Goal: Transaction & Acquisition: Obtain resource

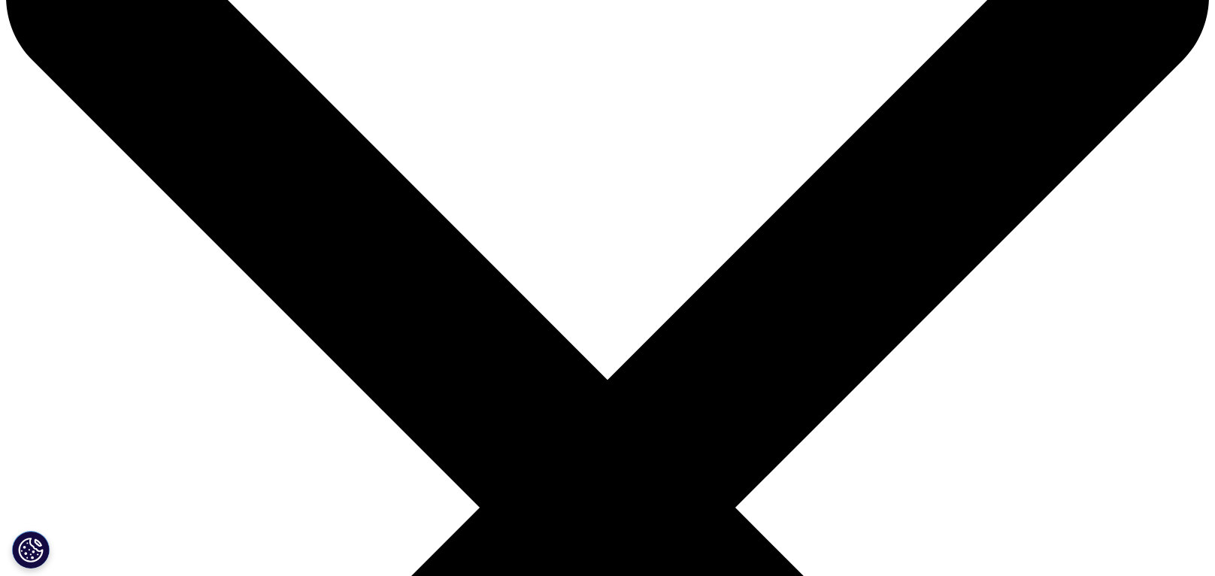
scroll to position [150, 0]
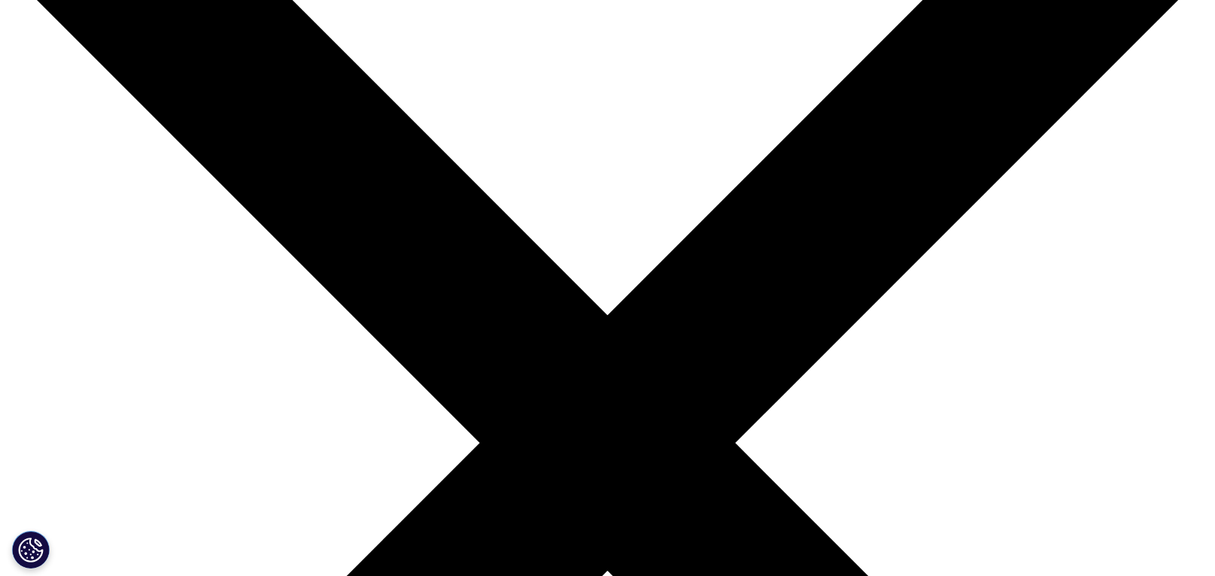
scroll to position [93, 0]
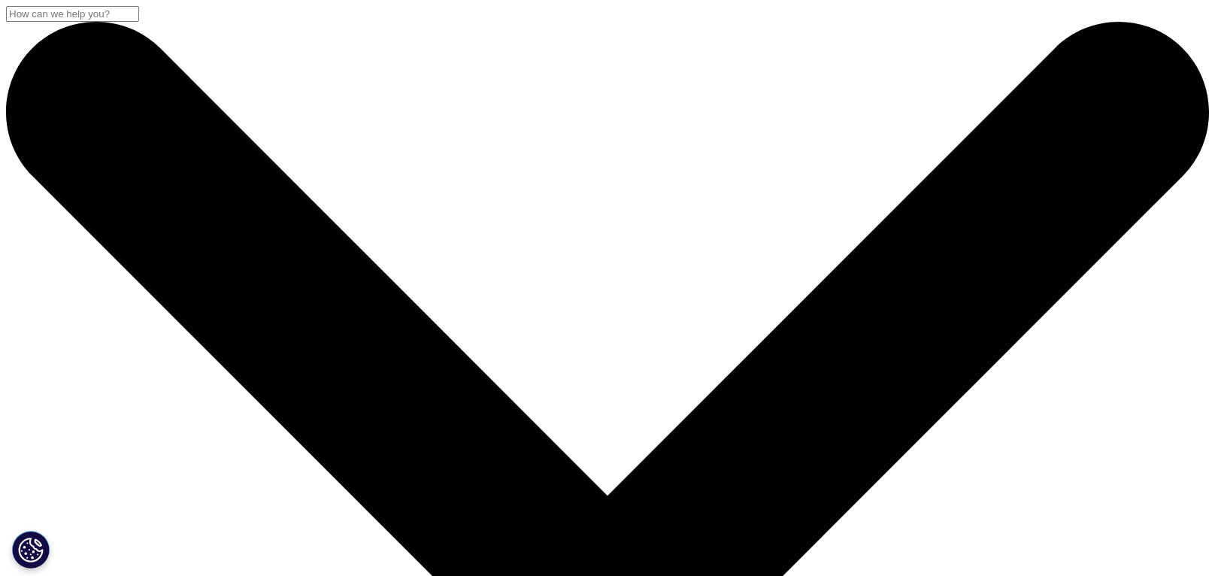
scroll to position [93, 0]
click at [42, 548] on button "Cookies Settings" at bounding box center [31, 550] width 38 height 38
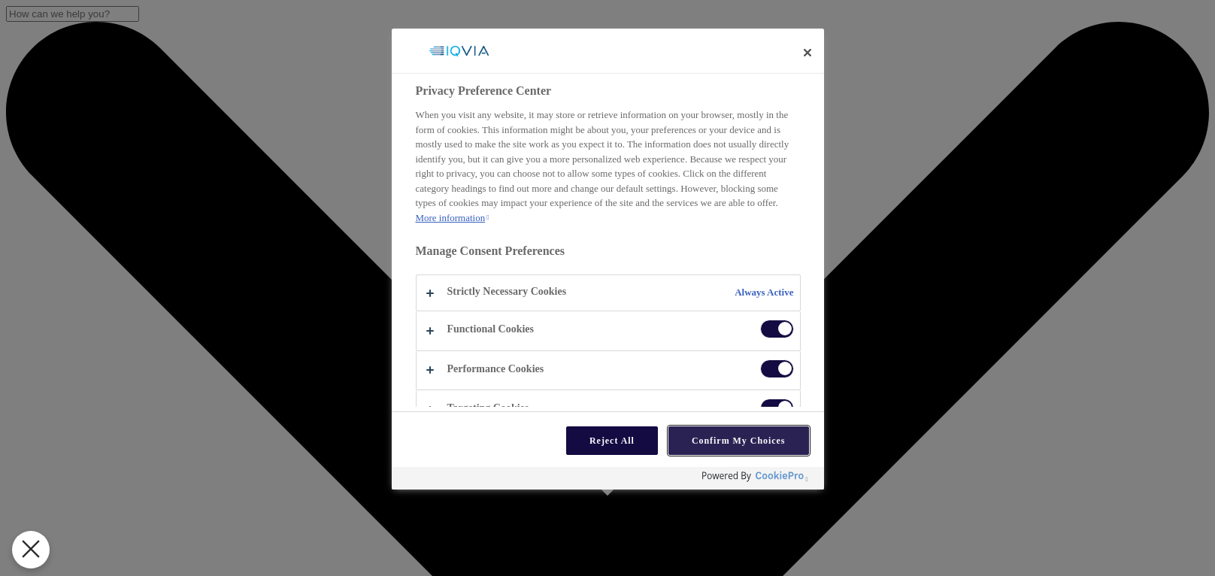
click at [698, 443] on button "Confirm My Choices" at bounding box center [738, 440] width 141 height 29
